Goal: Task Accomplishment & Management: Manage account settings

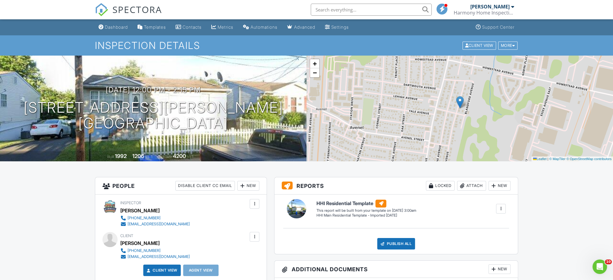
click at [488, 15] on div "Harmony Home Inspections" at bounding box center [484, 13] width 60 height 6
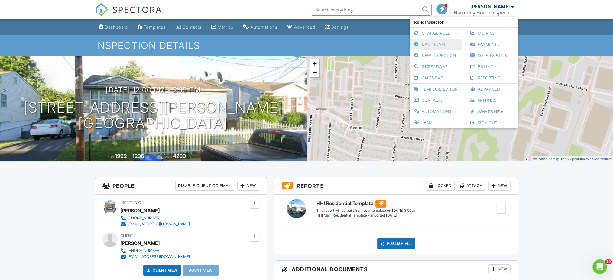
click at [435, 42] on link "Dashboard" at bounding box center [436, 44] width 46 height 11
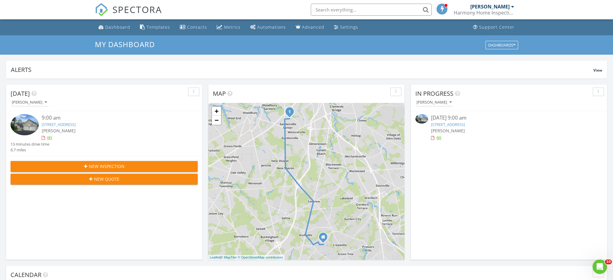
click at [446, 126] on link "1098 Lexington Dr, Deptford, NJ 08096" at bounding box center [448, 124] width 34 height 5
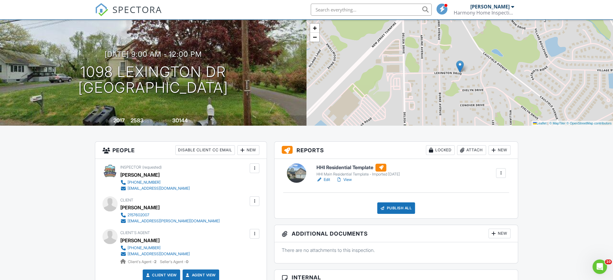
scroll to position [48, 0]
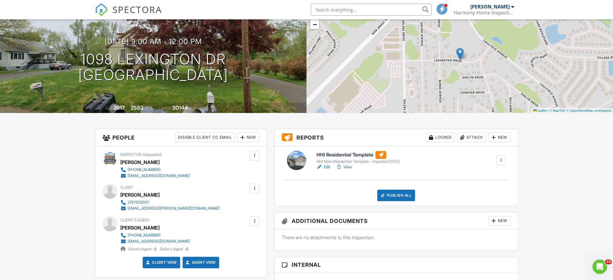
click at [327, 166] on link "Edit" at bounding box center [323, 167] width 14 height 6
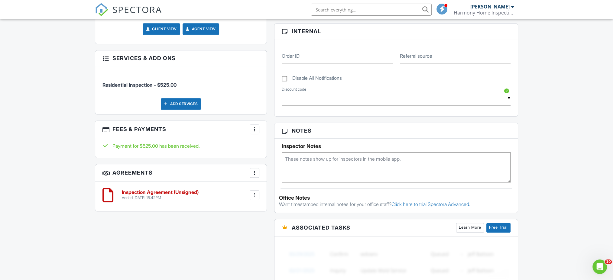
scroll to position [322, 0]
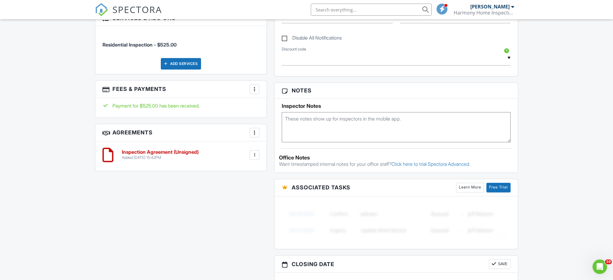
click at [252, 130] on div at bounding box center [255, 133] width 6 height 6
click at [211, 132] on h3 "Agreements More Add Agreement Edit Agreement Templates" at bounding box center [180, 132] width 171 height 17
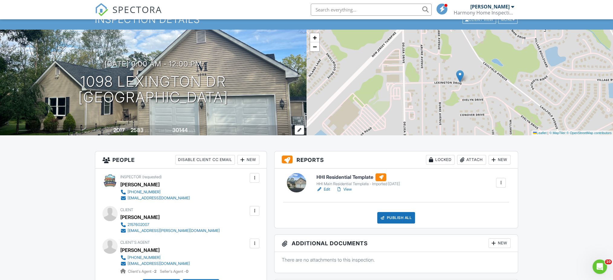
scroll to position [0, 0]
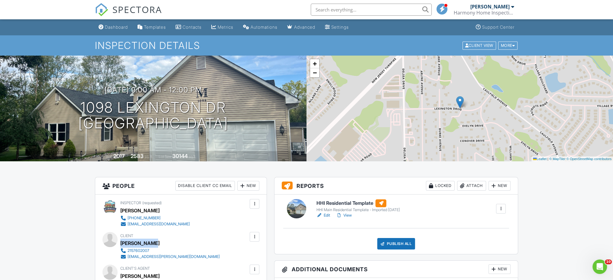
drag, startPoint x: 152, startPoint y: 242, endPoint x: 121, endPoint y: 244, distance: 31.0
click at [121, 244] on div "[PERSON_NAME]" at bounding box center [172, 243] width 104 height 9
click at [217, 254] on div "Client Kelly Nguyen 2157602007 asia.kays@yahoo.com" at bounding box center [181, 246] width 157 height 28
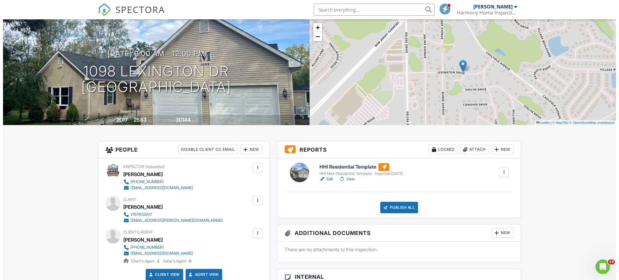
scroll to position [80, 0]
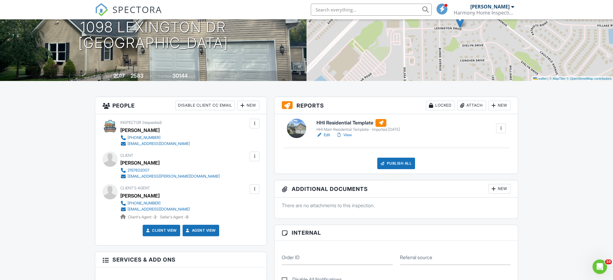
click at [399, 161] on div "Publish All" at bounding box center [396, 163] width 38 height 11
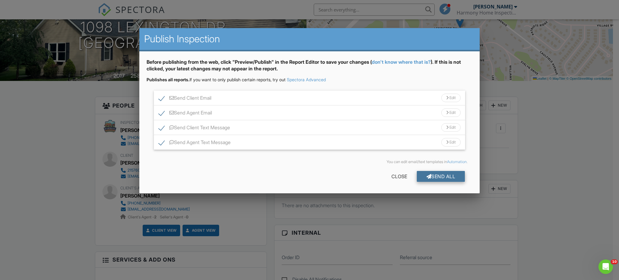
click at [440, 175] on div "Send All" at bounding box center [441, 176] width 48 height 11
